Goal: Task Accomplishment & Management: Manage account settings

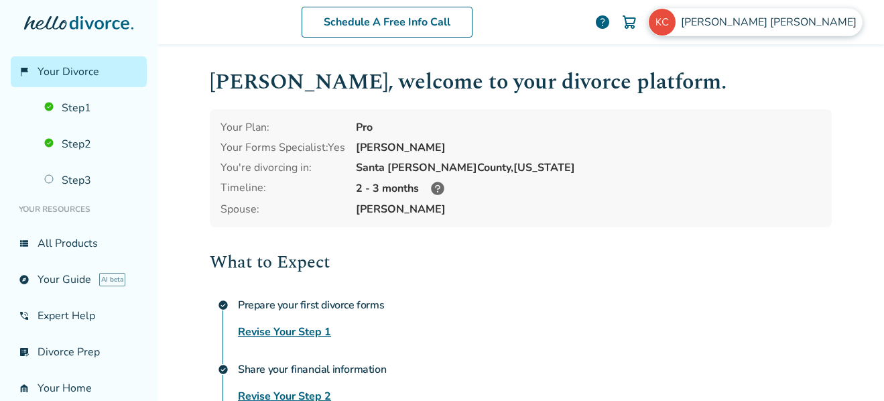
click at [801, 18] on span "Kyle Capobianco" at bounding box center [771, 22] width 181 height 15
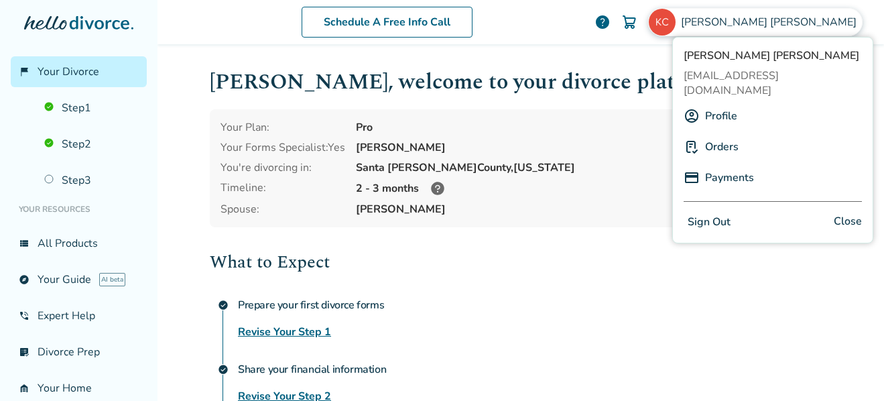
click at [711, 213] on button "Sign Out" at bounding box center [709, 222] width 51 height 19
